Goal: Task Accomplishment & Management: Manage account settings

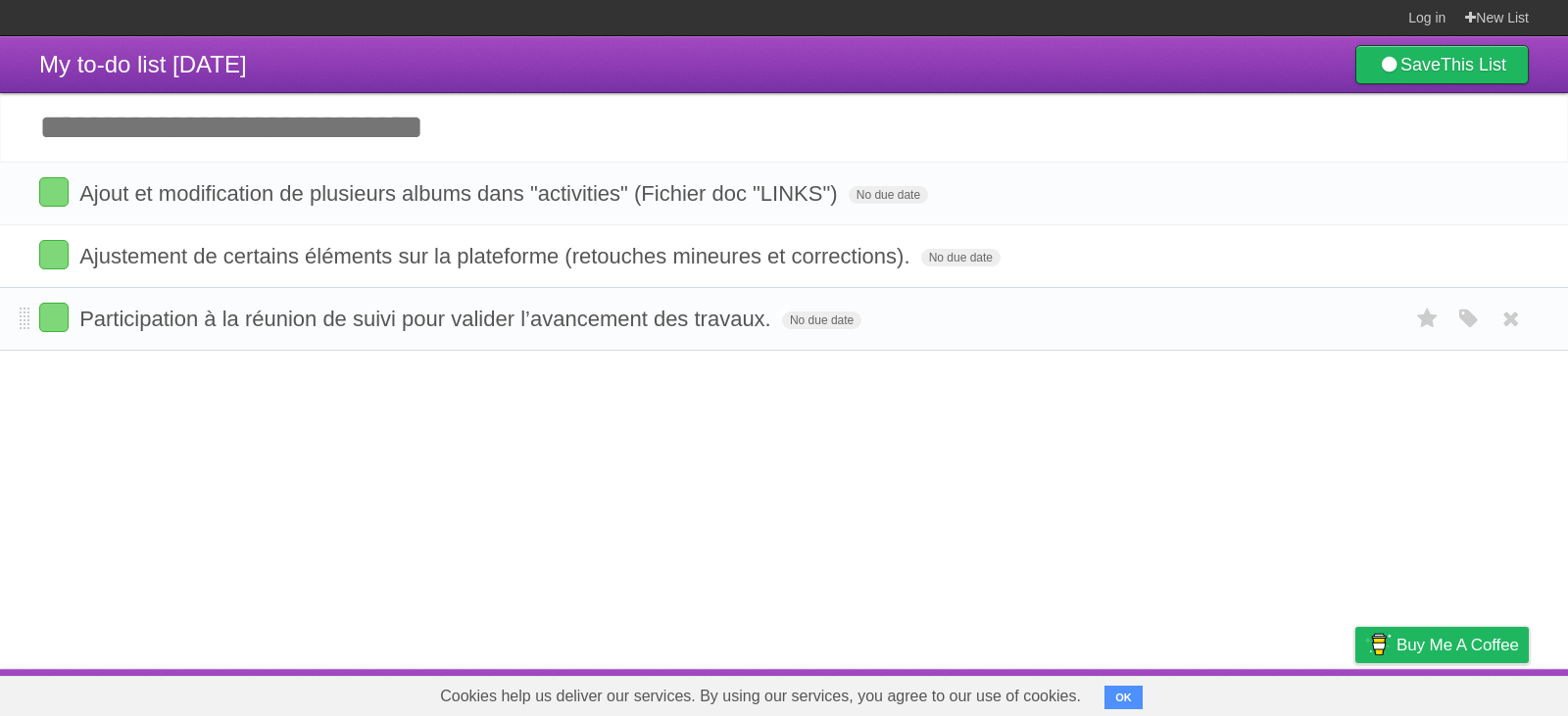
click at [577, 321] on span "Participation à la réunion de suivi pour valider l’avancement des travaux." at bounding box center [427, 319] width 697 height 25
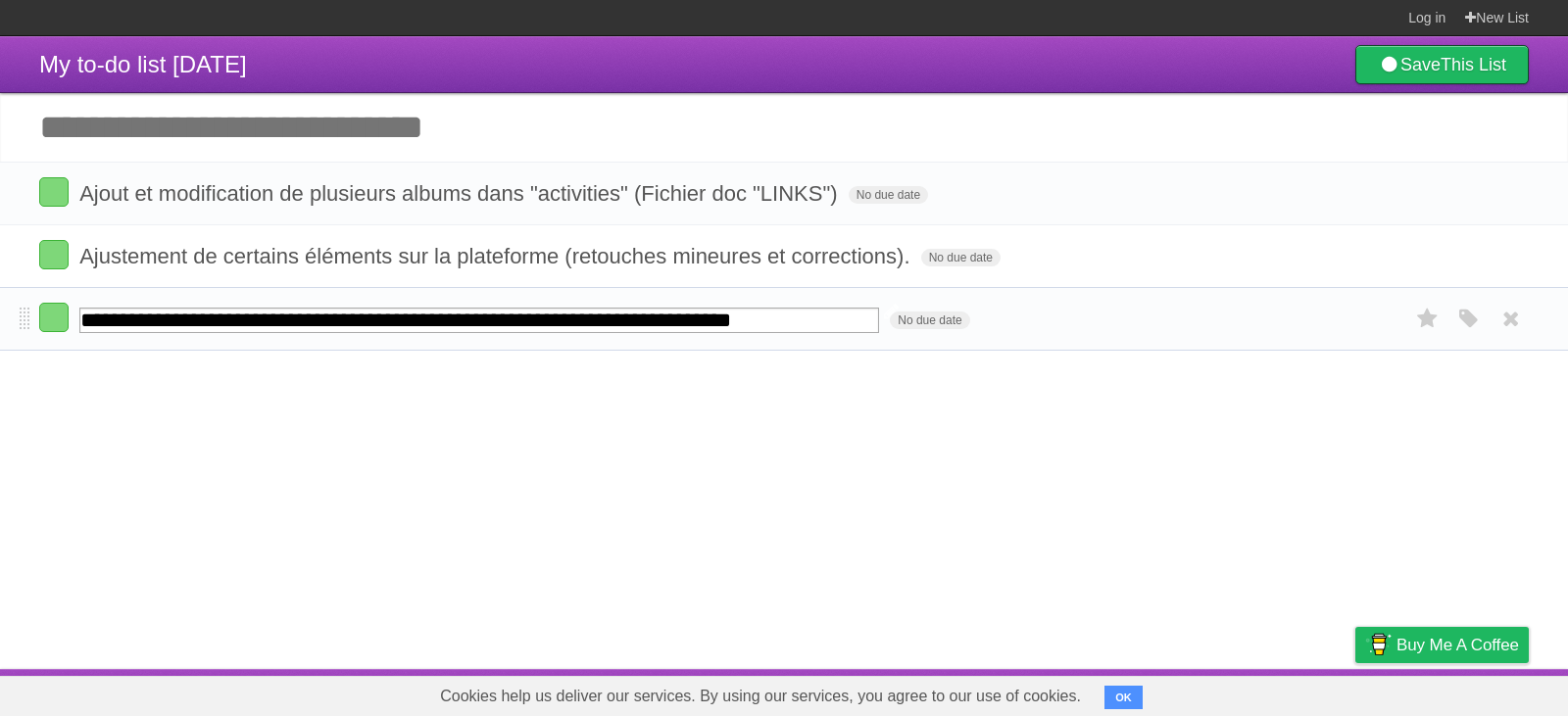
click at [577, 321] on input "**********" at bounding box center [479, 321] width 800 height 26
click at [571, 405] on article "**********" at bounding box center [784, 353] width 1568 height 633
